Goal: Navigation & Orientation: Find specific page/section

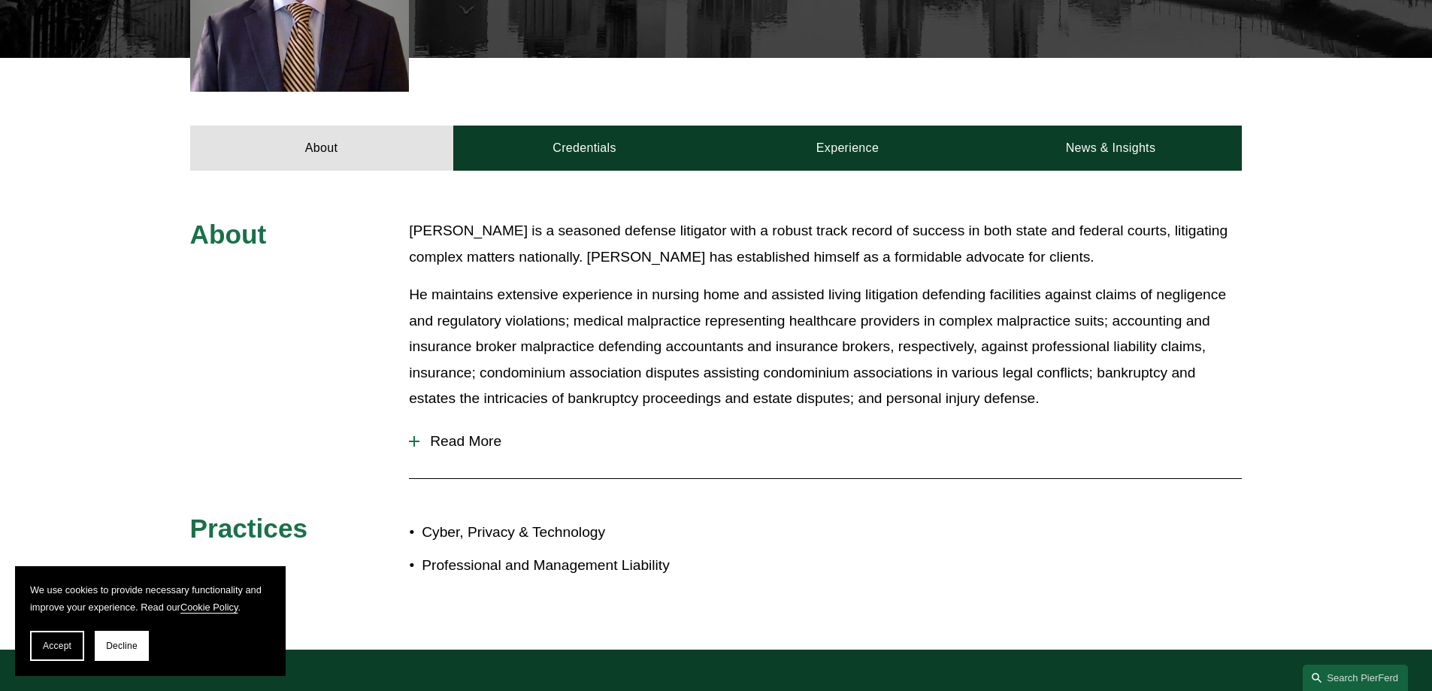
scroll to position [601, 0]
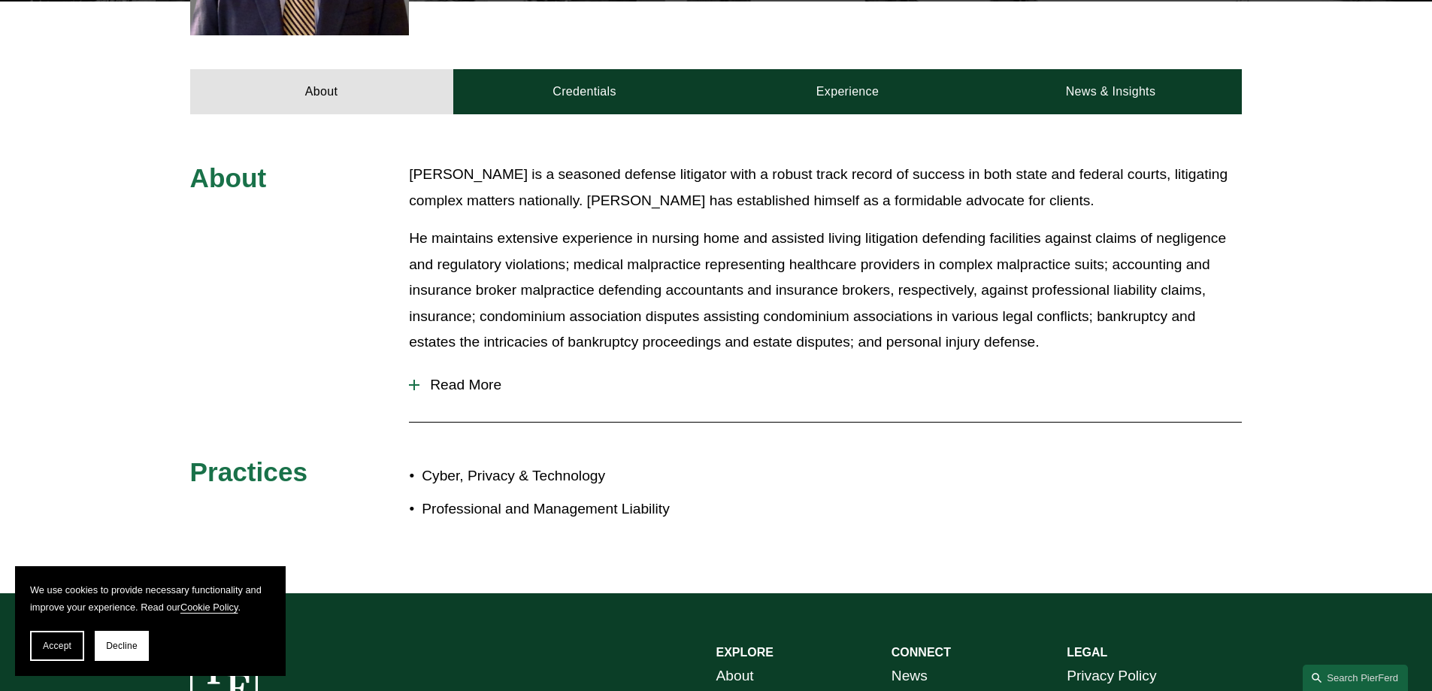
click at [447, 392] on span "Read More" at bounding box center [830, 385] width 822 height 17
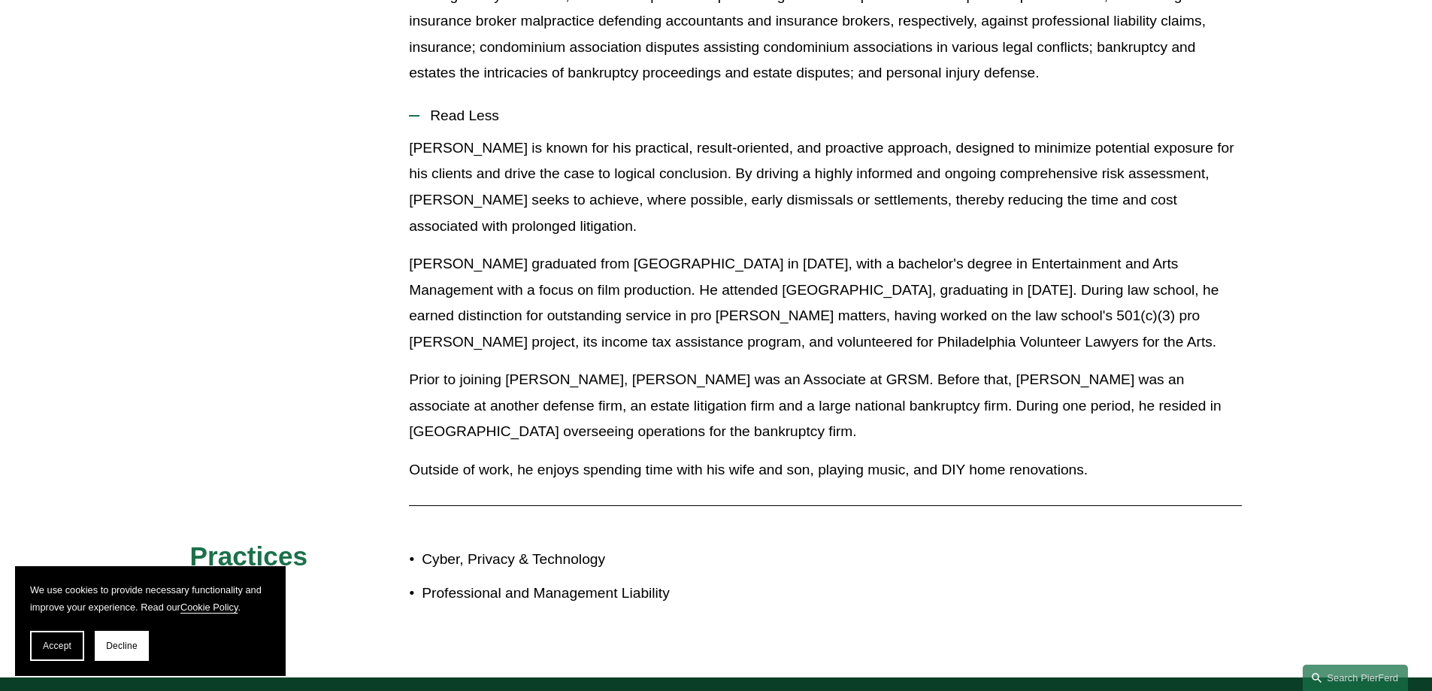
scroll to position [425, 0]
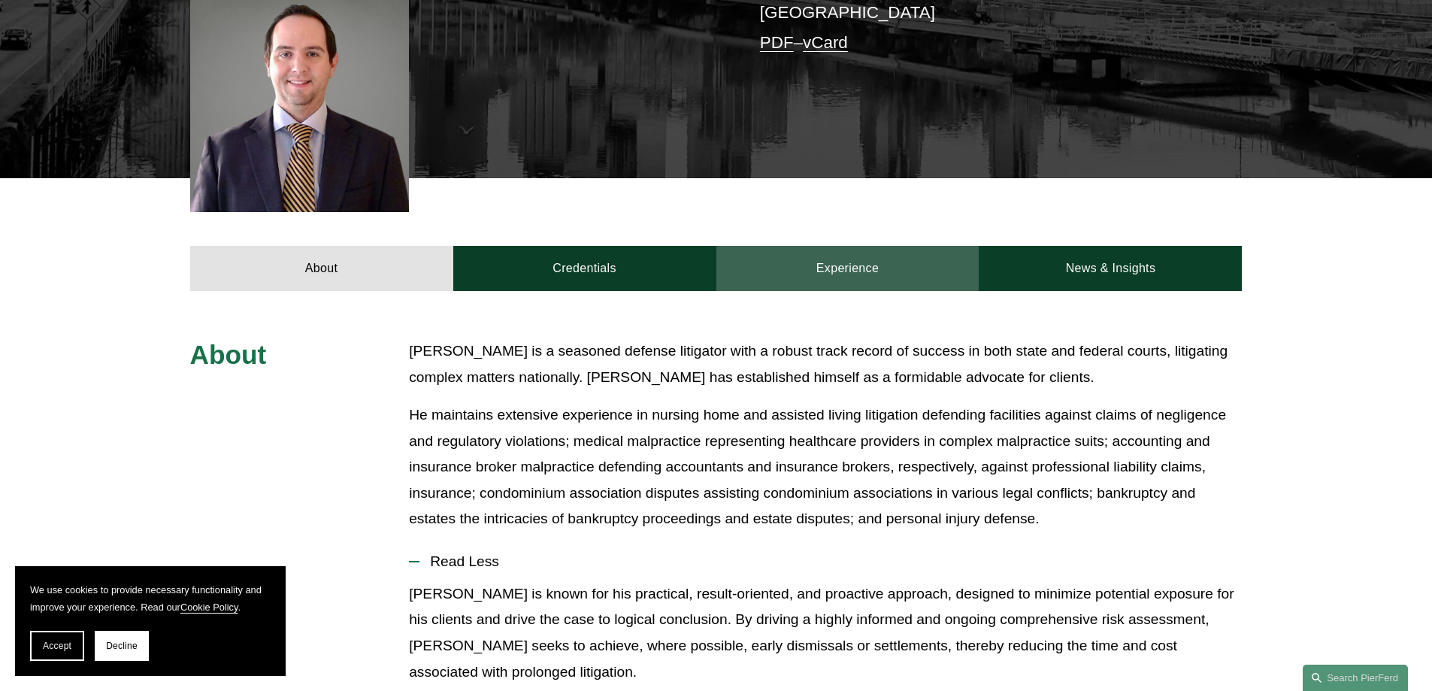
click at [819, 268] on link "Experience" at bounding box center [847, 268] width 263 height 45
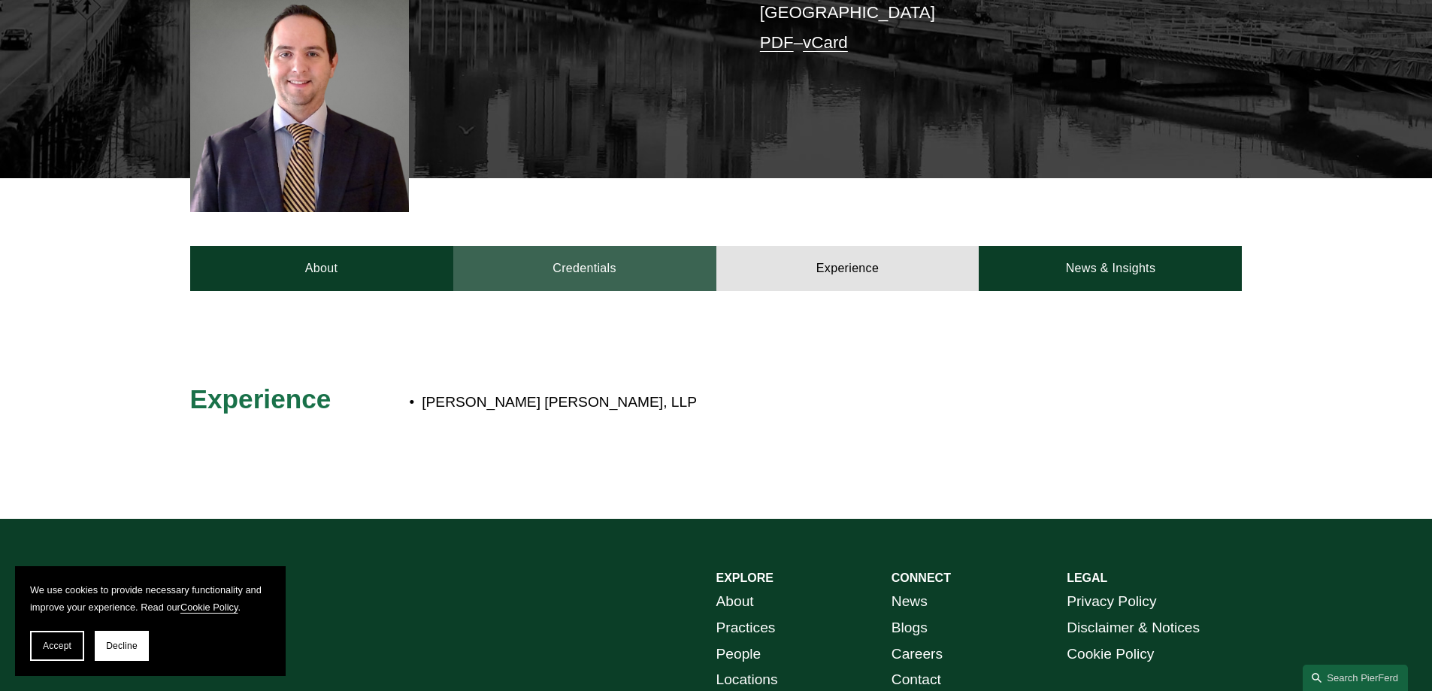
click at [649, 273] on link "Credentials" at bounding box center [584, 268] width 263 height 45
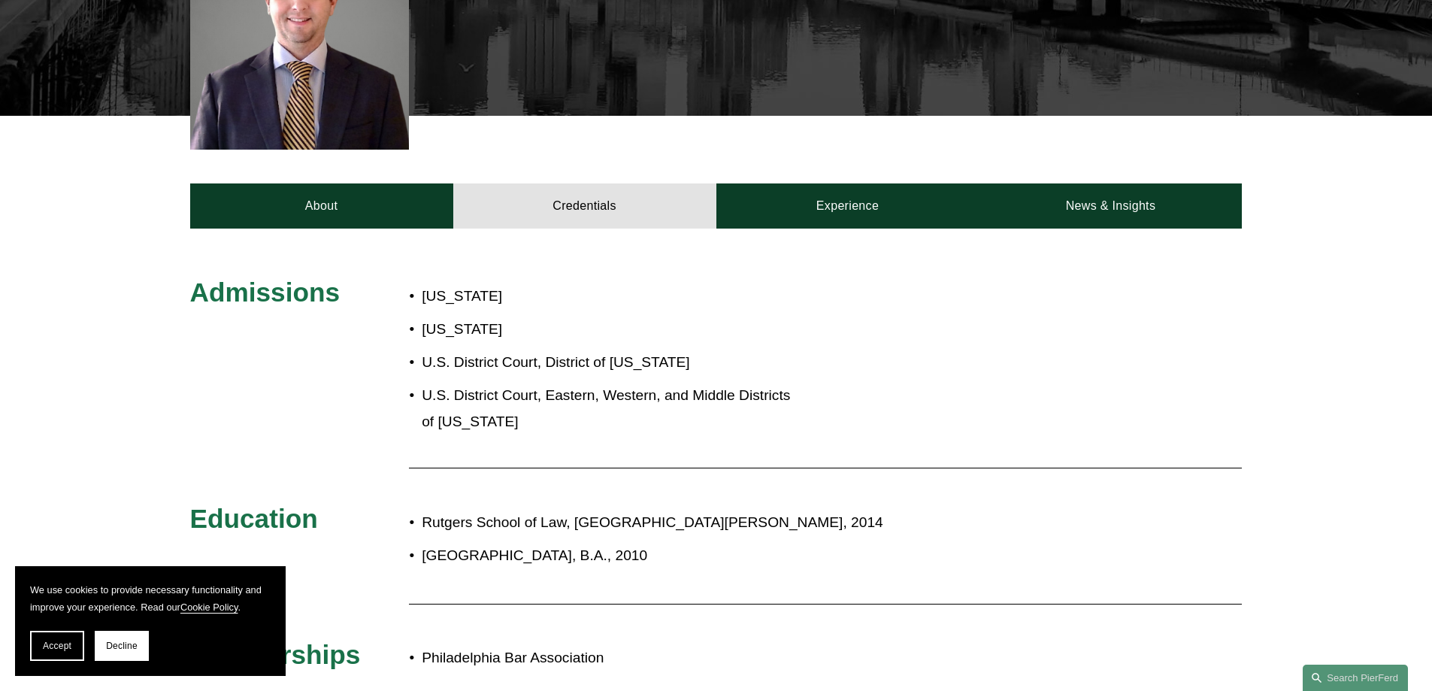
scroll to position [274, 0]
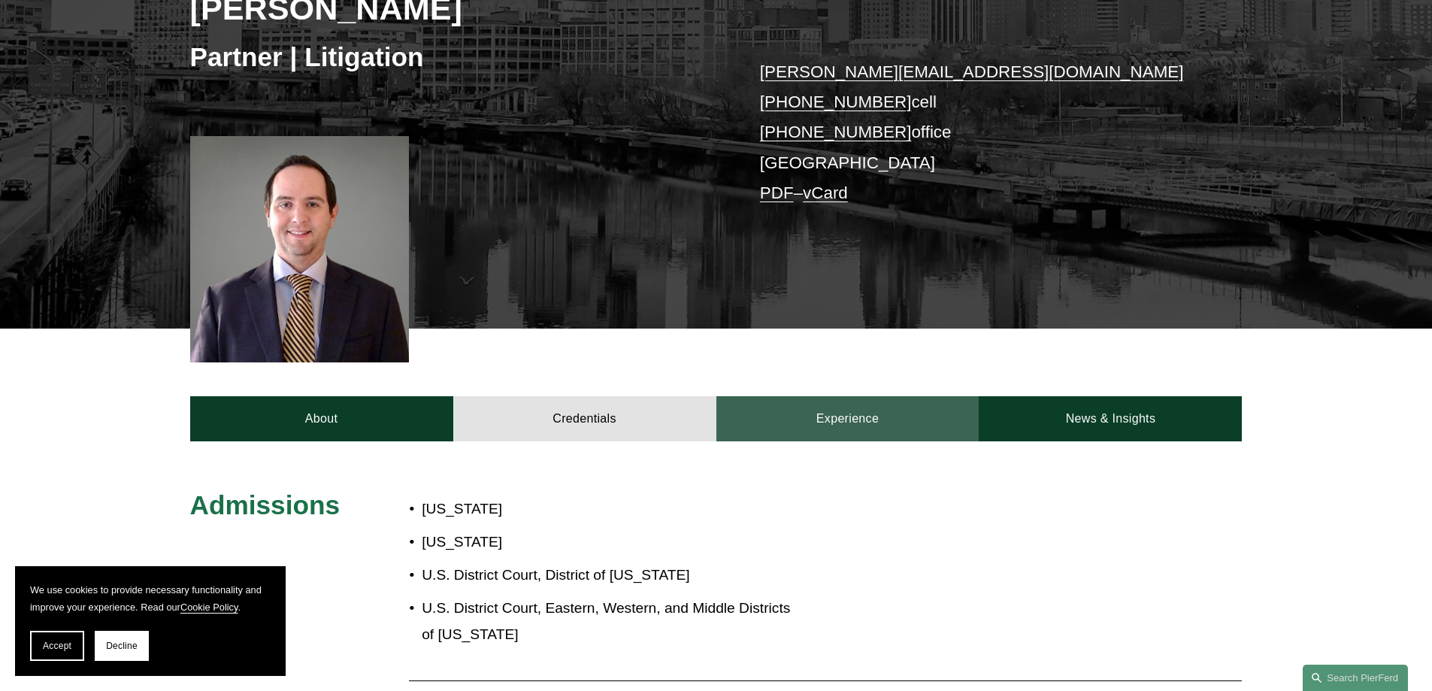
click at [850, 413] on link "Experience" at bounding box center [847, 418] width 263 height 45
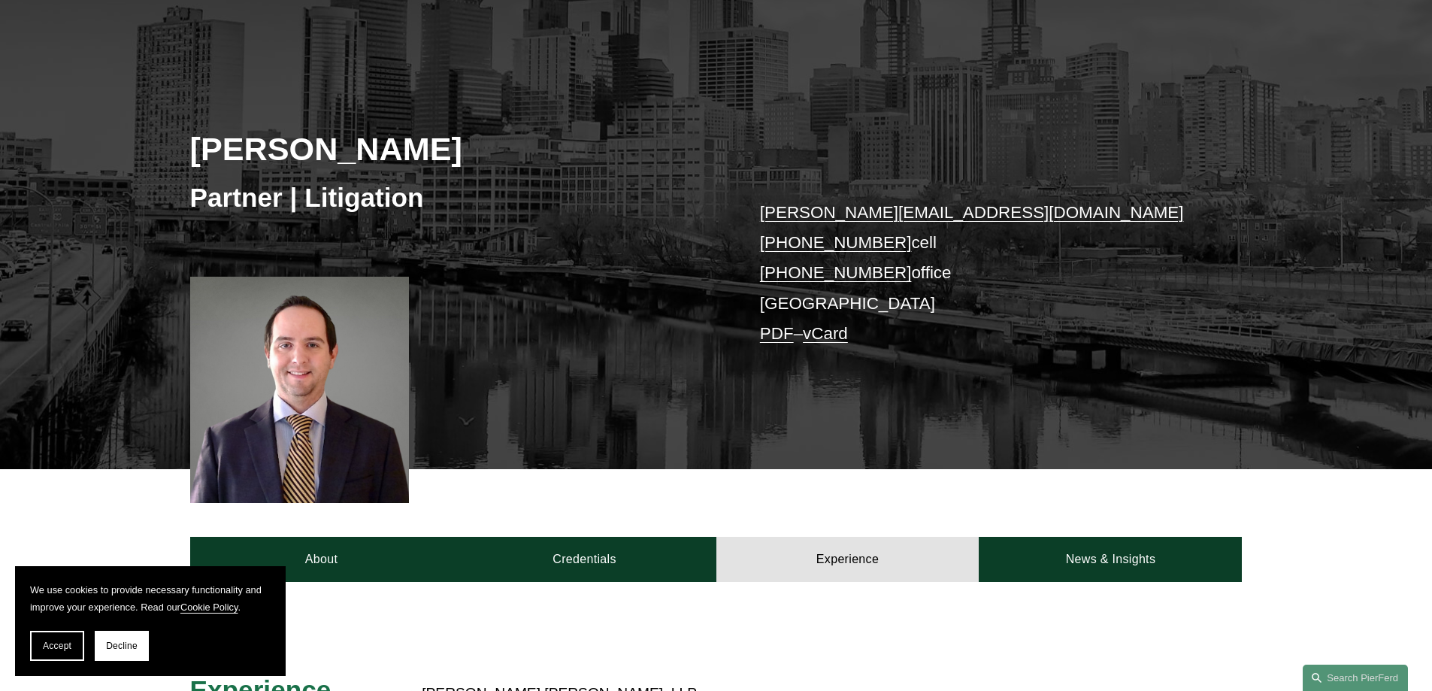
scroll to position [0, 0]
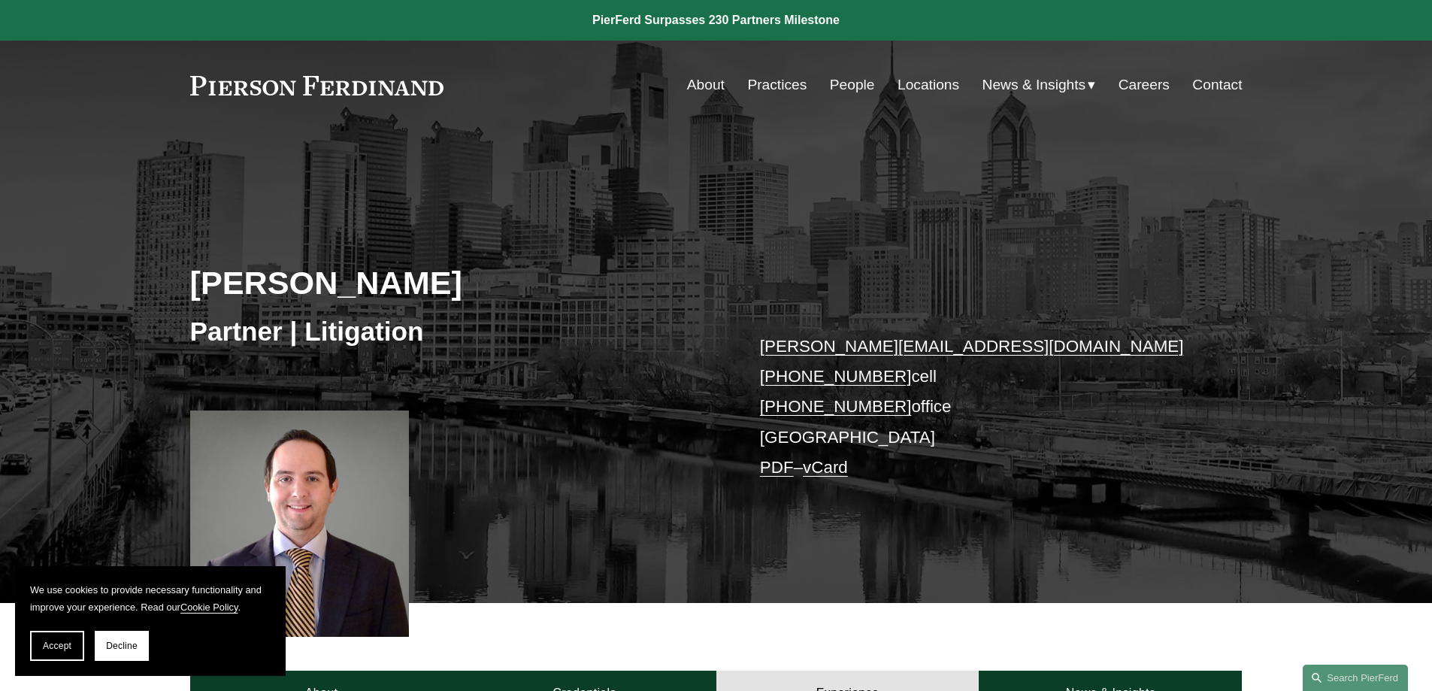
click at [846, 83] on link "People" at bounding box center [852, 85] width 45 height 29
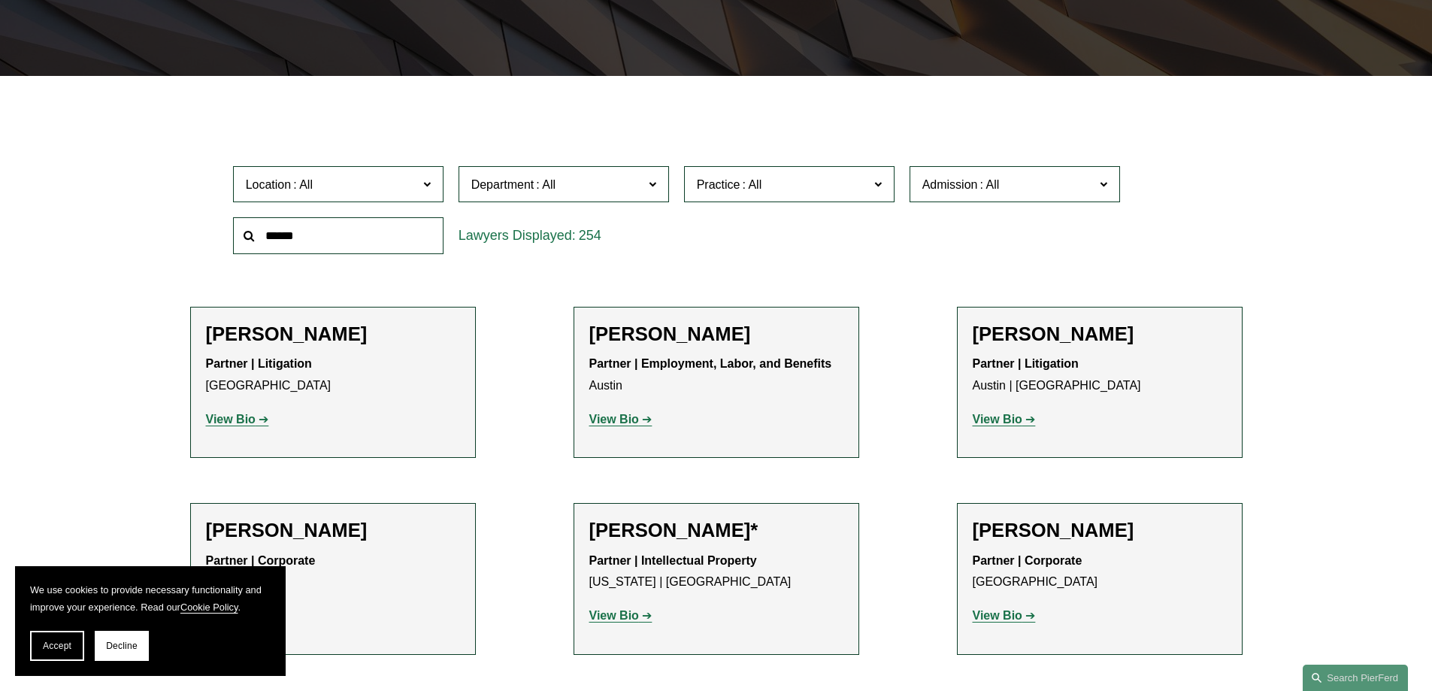
scroll to position [376, 0]
